Goal: Find specific page/section: Find specific page/section

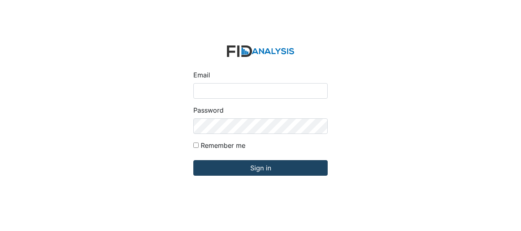
type input "[EMAIL_ADDRESS][DOMAIN_NAME]"
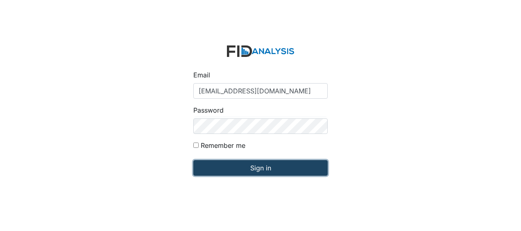
click at [223, 167] on input "Sign in" at bounding box center [260, 168] width 134 height 16
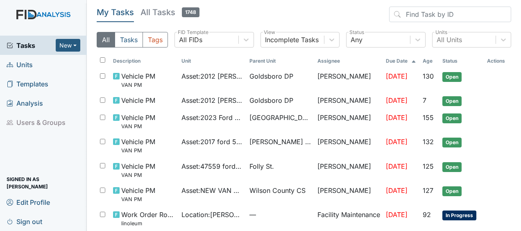
click at [27, 65] on span "Units" at bounding box center [20, 64] width 26 height 13
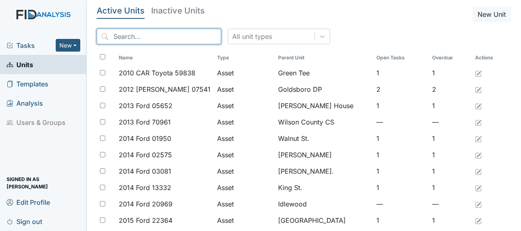
click at [129, 37] on input "search" at bounding box center [159, 37] width 125 height 16
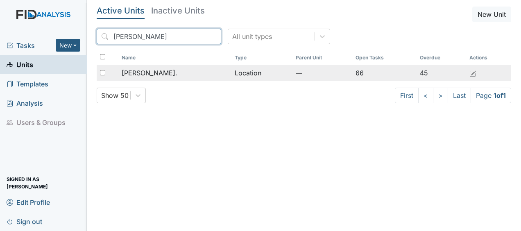
type input "william s"
click at [146, 72] on span "[PERSON_NAME]." at bounding box center [150, 73] width 56 height 10
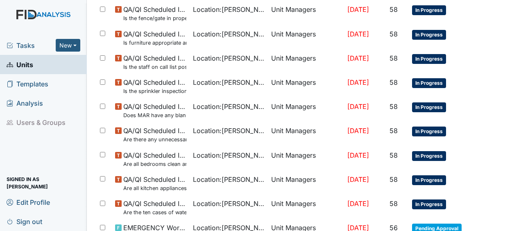
scroll to position [631, 0]
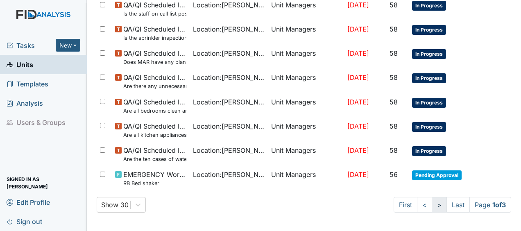
click at [432, 202] on link ">" at bounding box center [439, 205] width 15 height 16
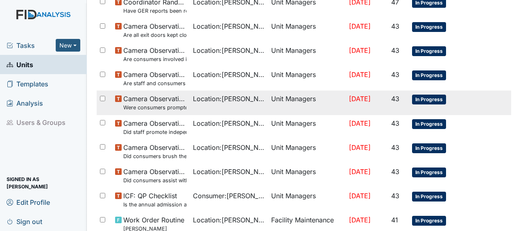
scroll to position [638, 0]
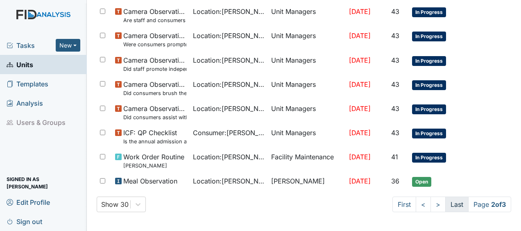
click at [449, 204] on link "Last" at bounding box center [456, 205] width 23 height 16
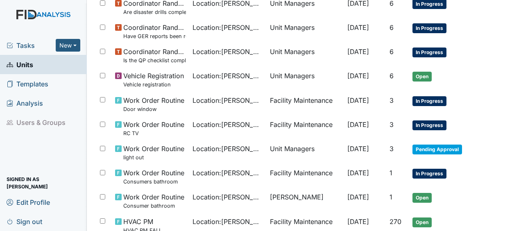
scroll to position [541, 0]
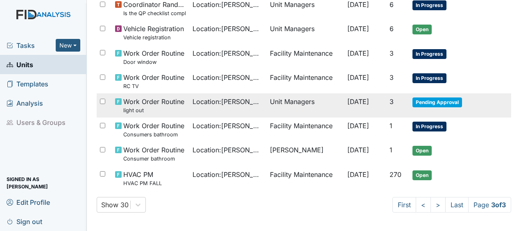
click at [232, 102] on span "Location : William St." at bounding box center [228, 102] width 71 height 10
